Goal: Task Accomplishment & Management: Manage account settings

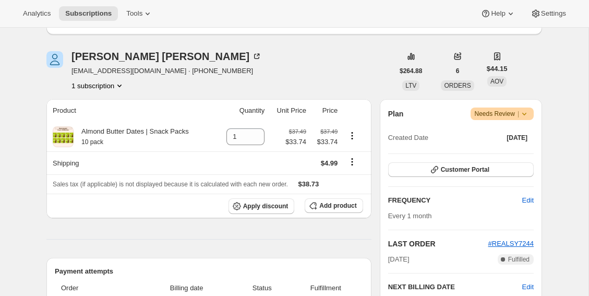
scroll to position [88, 0]
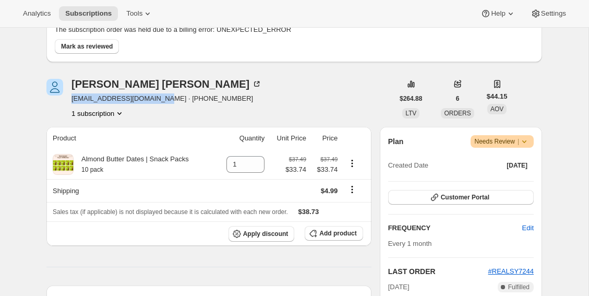
drag, startPoint x: 166, startPoint y: 99, endPoint x: 70, endPoint y: 98, distance: 95.0
click at [70, 98] on div "[PERSON_NAME] [EMAIL_ADDRESS][DOMAIN_NAME] · [PHONE_NUMBER] 1 subscription" at bounding box center [219, 99] width 347 height 40
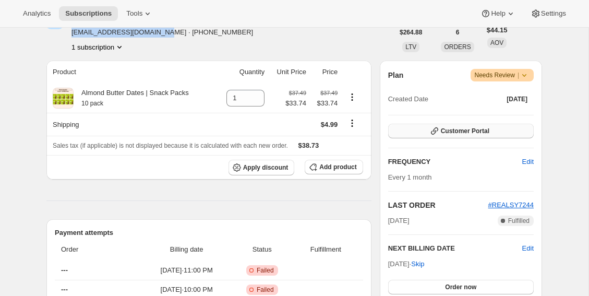
scroll to position [155, 0]
click at [491, 131] on button "Customer Portal" at bounding box center [461, 130] width 146 height 15
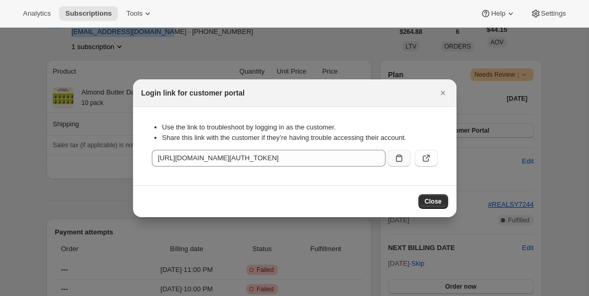
click at [398, 160] on icon ":r1i:" at bounding box center [399, 158] width 10 height 10
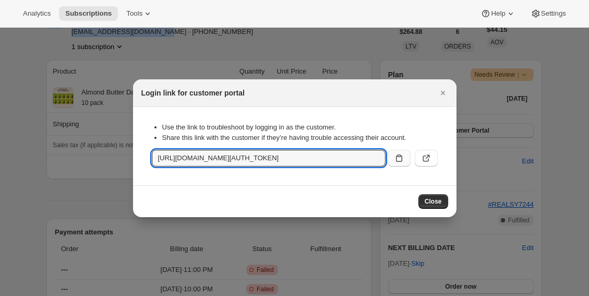
copy span "[EMAIL_ADDRESS][DOMAIN_NAME]"
click at [429, 210] on div "Close" at bounding box center [295, 201] width 324 height 32
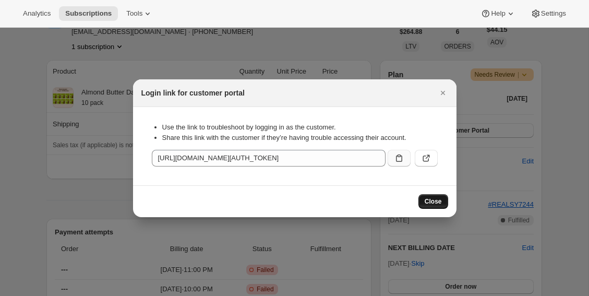
click at [429, 203] on span "Close" at bounding box center [433, 201] width 17 height 8
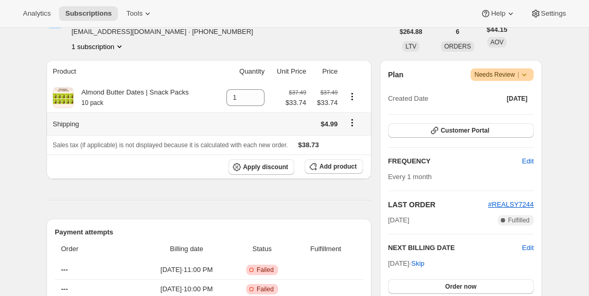
scroll to position [109, 0]
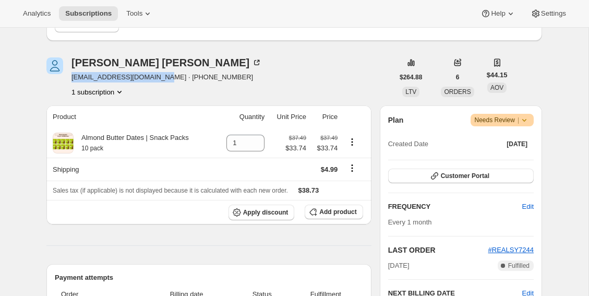
copy span "[EMAIL_ADDRESS][DOMAIN_NAME]"
drag, startPoint x: 164, startPoint y: 79, endPoint x: 72, endPoint y: 78, distance: 92.9
click at [72, 78] on span "[EMAIL_ADDRESS][DOMAIN_NAME] · [PHONE_NUMBER]" at bounding box center [167, 77] width 191 height 10
click at [243, 92] on div "[PERSON_NAME] [EMAIL_ADDRESS][DOMAIN_NAME] · [PHONE_NUMBER] 1 subscription" at bounding box center [219, 77] width 347 height 40
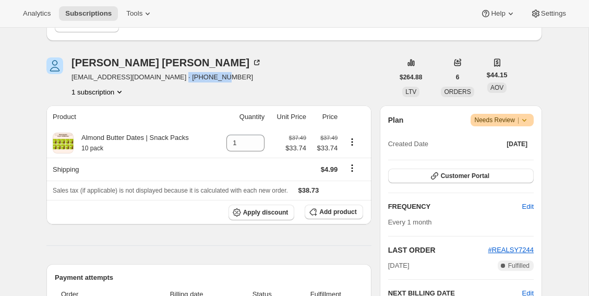
copy span "12158801750"
drag, startPoint x: 219, startPoint y: 75, endPoint x: 174, endPoint y: 75, distance: 45.4
click at [174, 75] on div "[PERSON_NAME] [EMAIL_ADDRESS][DOMAIN_NAME] · [PHONE_NUMBER] 1 subscription" at bounding box center [219, 77] width 347 height 40
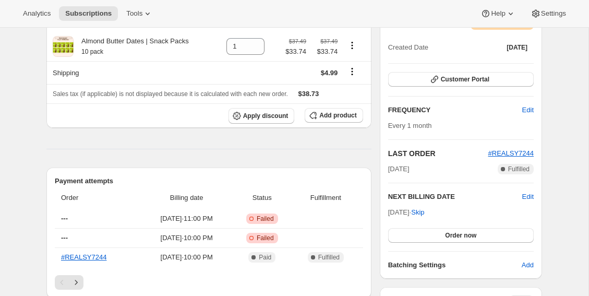
scroll to position [205, 0]
click at [481, 80] on span "Customer Portal" at bounding box center [465, 80] width 49 height 8
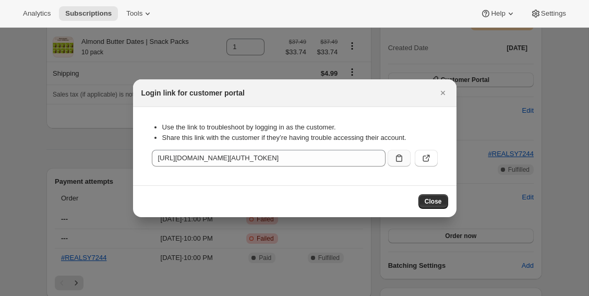
click at [401, 150] on button ":r1i:" at bounding box center [399, 158] width 23 height 17
